Goal: Share content: Share content

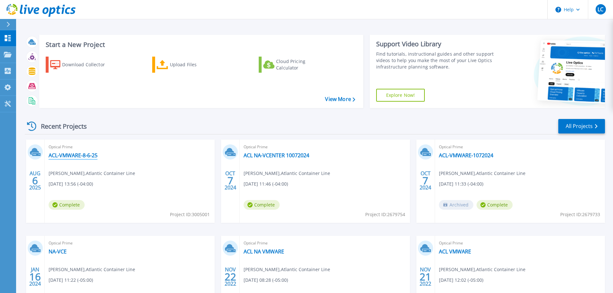
click at [86, 156] on link "ACL-VMWARE-8-6-25" at bounding box center [73, 155] width 49 height 6
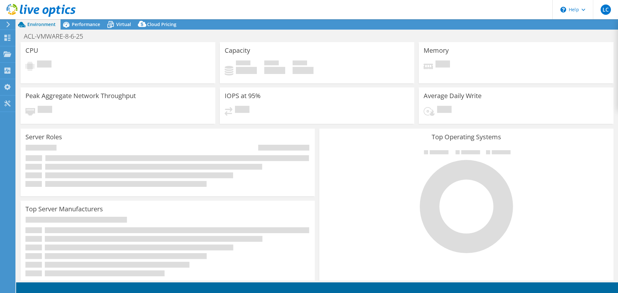
select select "USD"
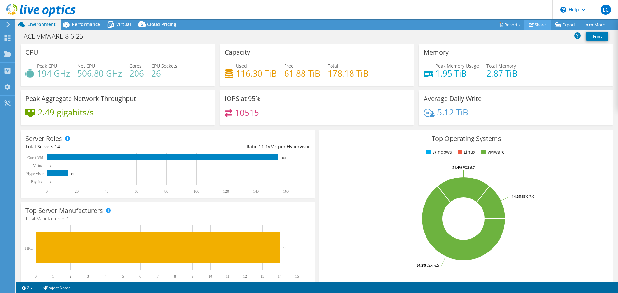
click at [538, 25] on link "Share" at bounding box center [538, 25] width 26 height 10
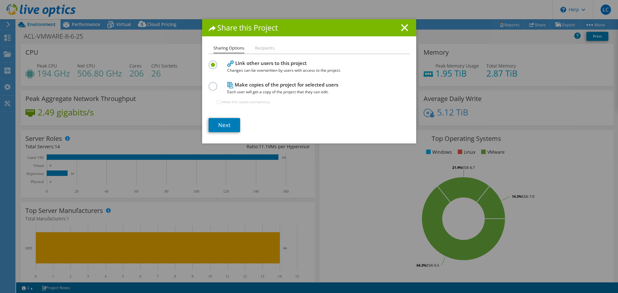
click at [210, 84] on label at bounding box center [214, 83] width 11 height 2
click at [0, 0] on input "radio" at bounding box center [0, 0] width 0 height 0
click at [217, 103] on input "Make the copies anonymous." at bounding box center [219, 102] width 4 height 4
checkbox input "false"
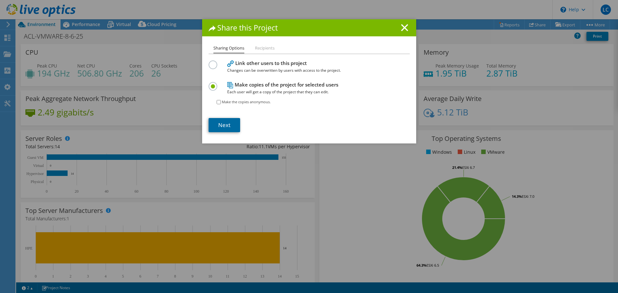
click at [223, 127] on link "Next" at bounding box center [225, 125] width 32 height 14
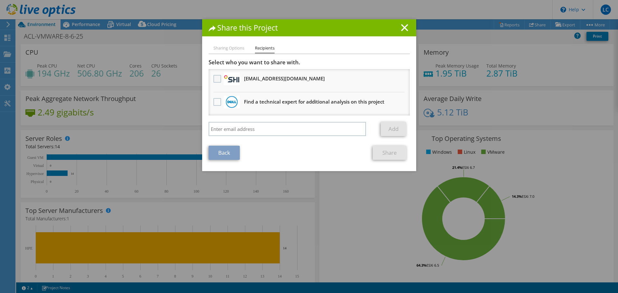
click at [215, 78] on label at bounding box center [217, 79] width 9 height 8
click at [0, 0] on input "checkbox" at bounding box center [0, 0] width 0 height 0
click at [389, 155] on link "Share" at bounding box center [390, 153] width 34 height 14
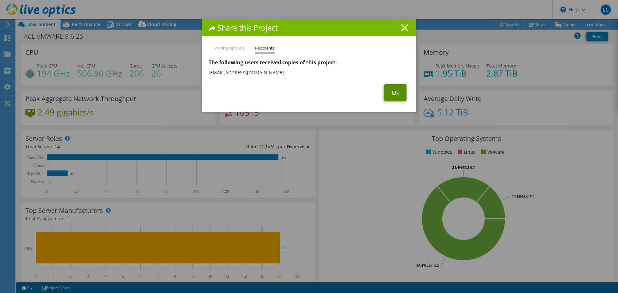
click at [394, 92] on link "Ok" at bounding box center [395, 92] width 22 height 17
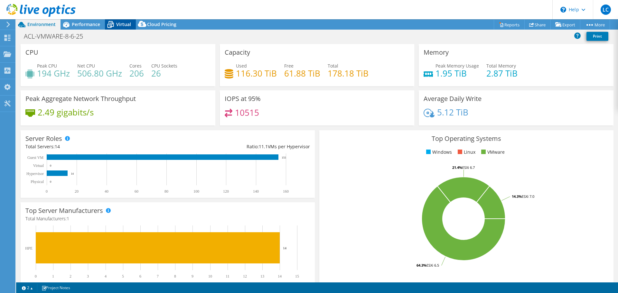
click at [117, 25] on span "Virtual" at bounding box center [123, 24] width 15 height 6
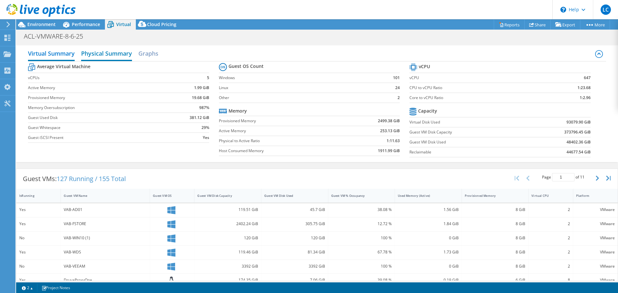
click at [109, 53] on h2 "Physical Summary" at bounding box center [106, 54] width 51 height 14
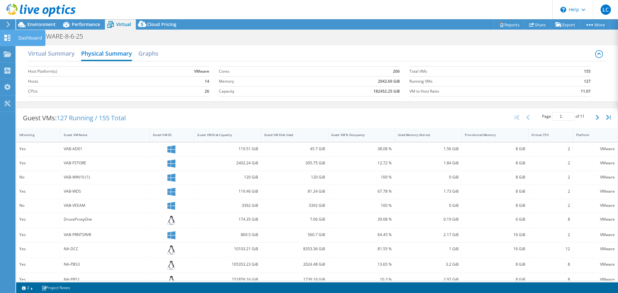
click at [8, 38] on icon at bounding box center [8, 38] width 8 height 6
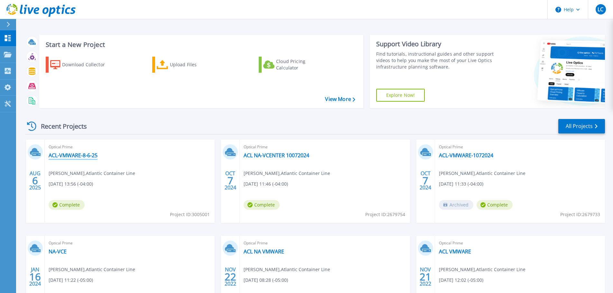
click at [65, 154] on link "ACL-VMWARE-8-6-25" at bounding box center [73, 155] width 49 height 6
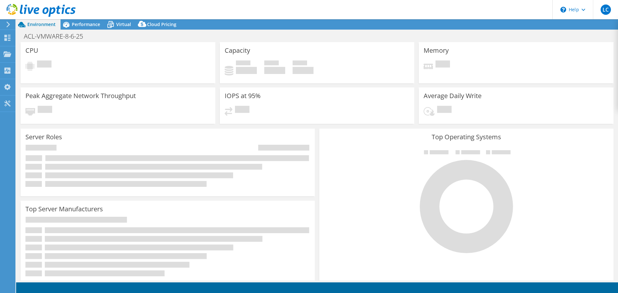
select select "USD"
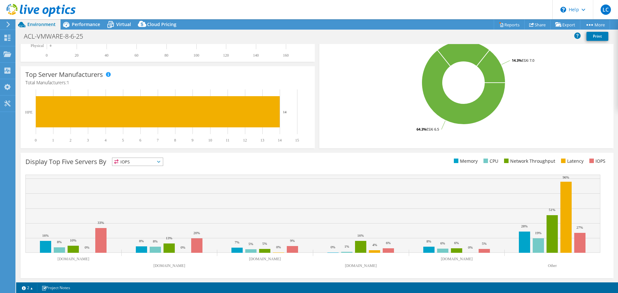
scroll to position [137, 0]
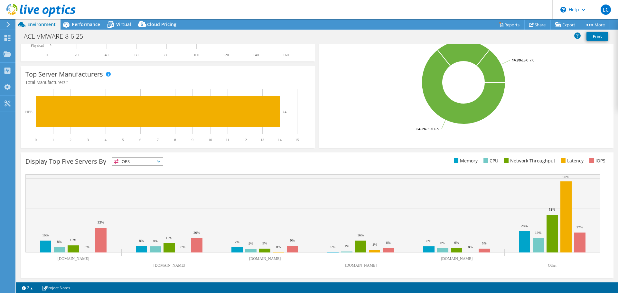
click at [162, 163] on span "IOPS" at bounding box center [137, 162] width 51 height 8
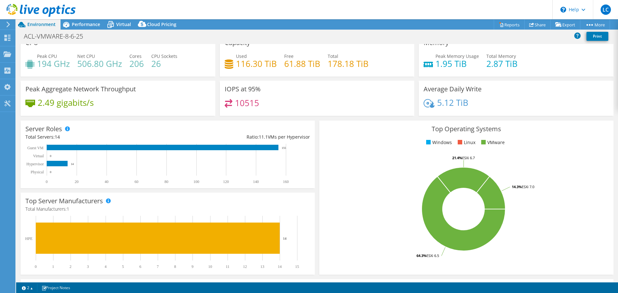
scroll to position [0, 0]
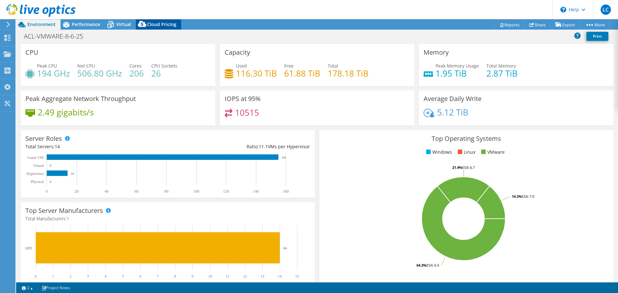
click at [156, 26] on span "Cloud Pricing" at bounding box center [161, 24] width 29 height 6
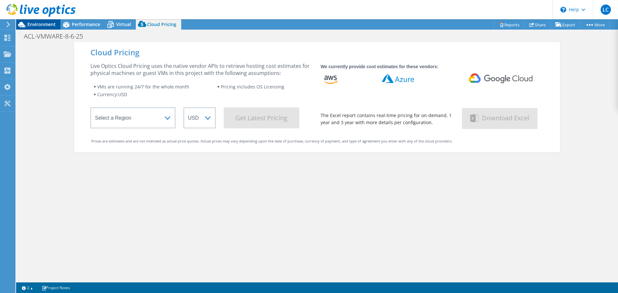
click at [40, 26] on span "Environment" at bounding box center [41, 24] width 28 height 6
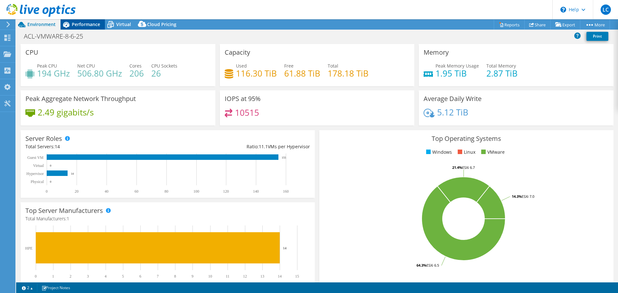
click at [77, 25] on span "Performance" at bounding box center [86, 24] width 28 height 6
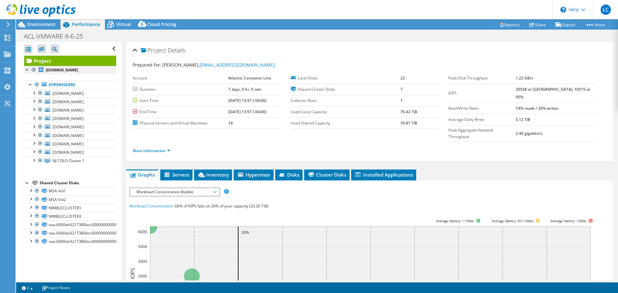
click at [28, 69] on div at bounding box center [27, 69] width 6 height 6
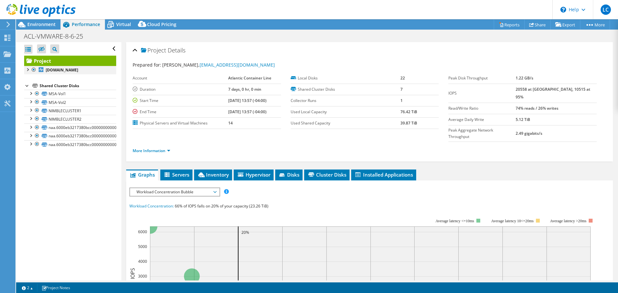
click at [28, 71] on div at bounding box center [27, 69] width 6 height 6
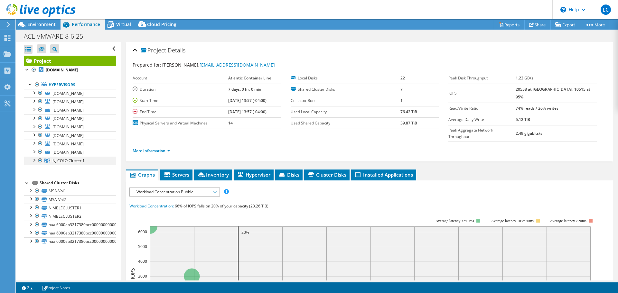
click at [33, 163] on div at bounding box center [34, 160] width 6 height 6
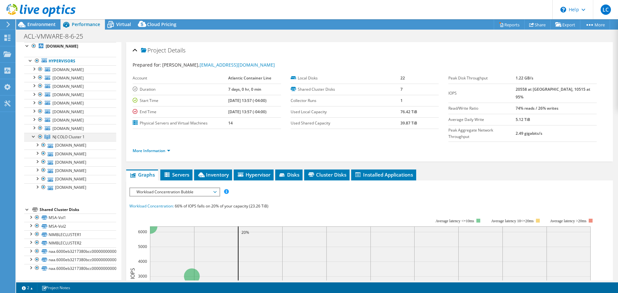
scroll to position [47, 0]
click at [62, 189] on link "na-esx04.aclcargo.com" at bounding box center [70, 188] width 92 height 8
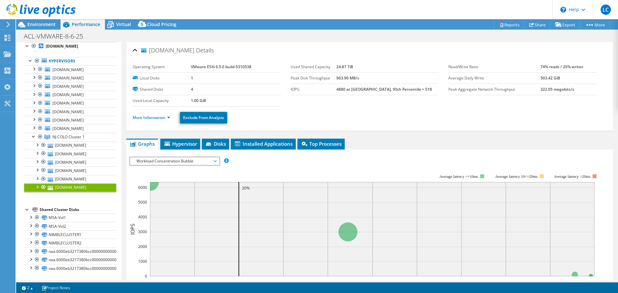
click at [37, 188] on div at bounding box center [37, 187] width 6 height 6
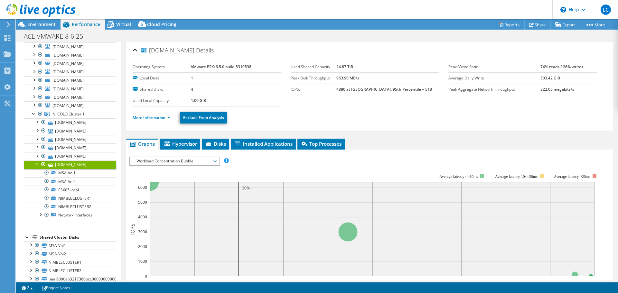
click at [37, 167] on div at bounding box center [37, 164] width 6 height 6
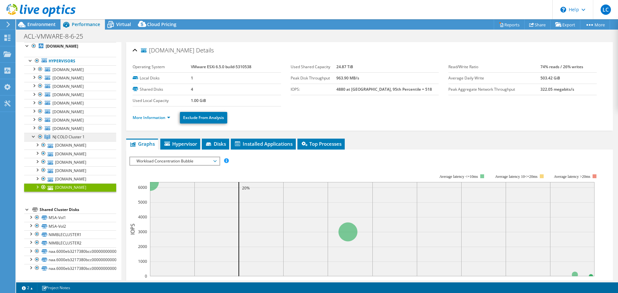
click at [66, 136] on span "NJ COLO Cluster 1" at bounding box center [68, 136] width 32 height 5
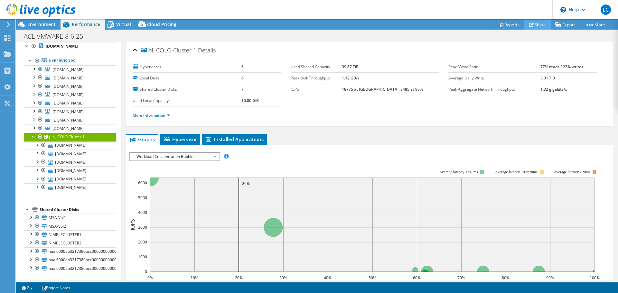
click at [535, 27] on link "Share" at bounding box center [538, 25] width 26 height 10
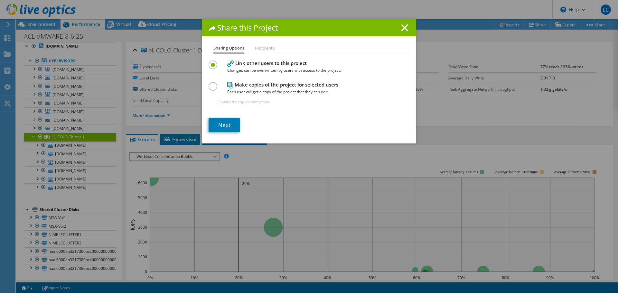
click at [214, 84] on label at bounding box center [214, 83] width 11 height 2
click at [0, 0] on input "radio" at bounding box center [0, 0] width 0 height 0
click at [224, 125] on link "Next" at bounding box center [225, 125] width 32 height 14
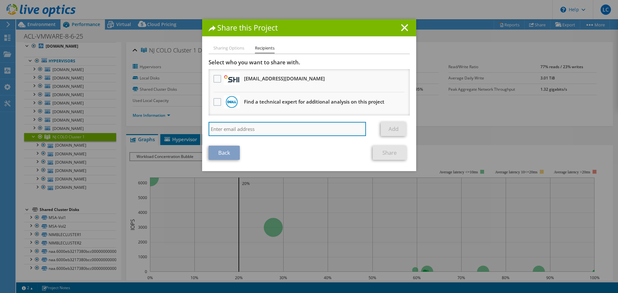
click at [225, 130] on input "search" at bounding box center [288, 129] width 158 height 14
paste input "cenzo.diodato@dell.com"
type input "cenzo.diodato@dell.com"
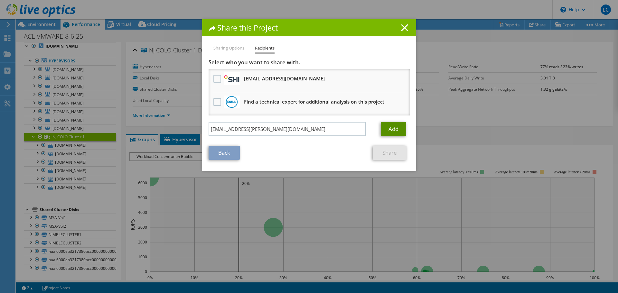
click at [390, 128] on link "Add" at bounding box center [393, 129] width 25 height 14
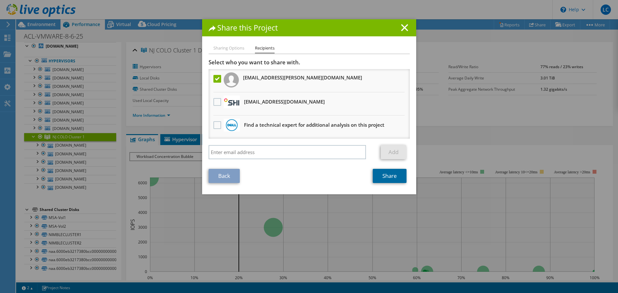
click at [388, 178] on link "Share" at bounding box center [390, 176] width 34 height 14
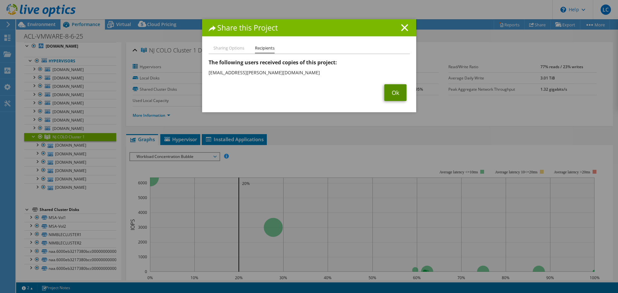
click at [394, 91] on link "Ok" at bounding box center [395, 92] width 22 height 17
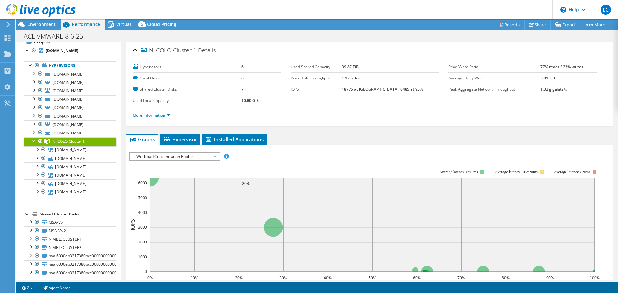
scroll to position [0, 0]
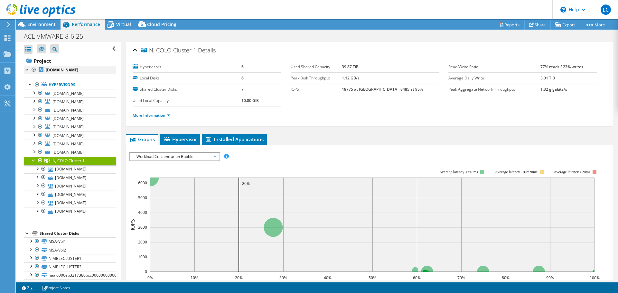
click at [29, 71] on div at bounding box center [27, 69] width 6 height 6
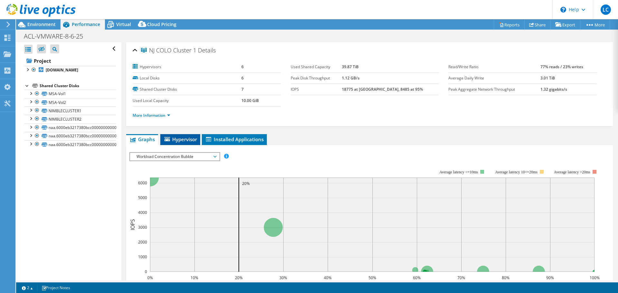
click at [180, 140] on span "Hypervisor" at bounding box center [180, 139] width 33 height 6
